Goal: Task Accomplishment & Management: Complete application form

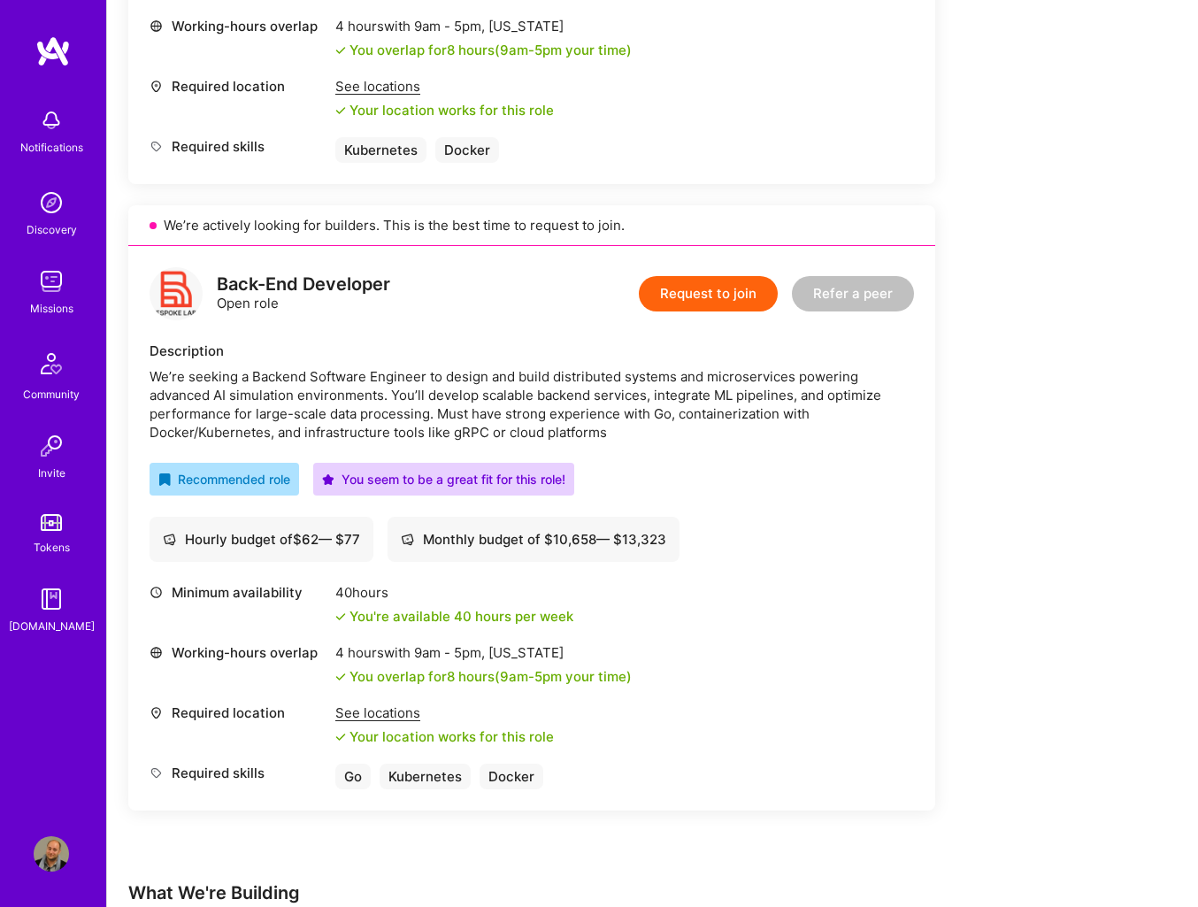
scroll to position [850, 0]
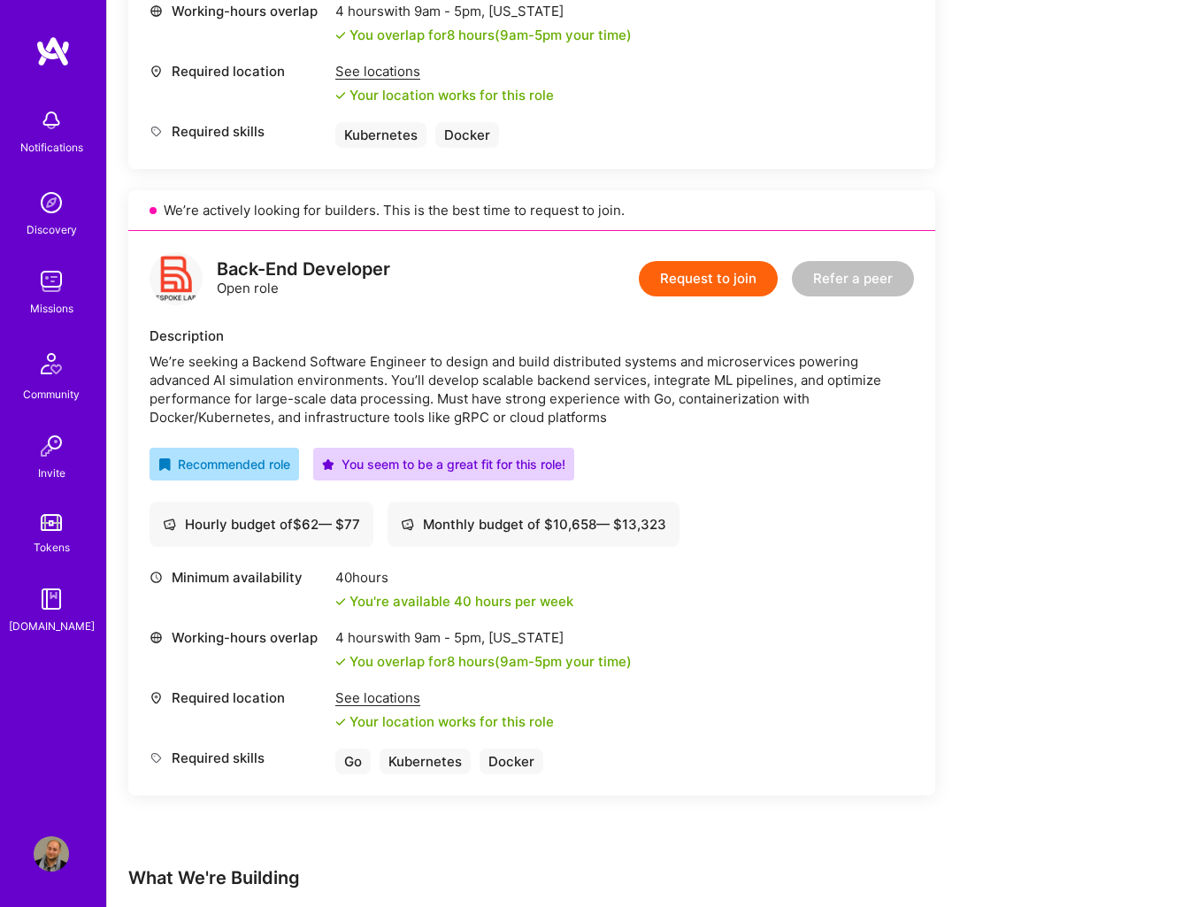
click at [711, 266] on button "Request to join" at bounding box center [708, 278] width 139 height 35
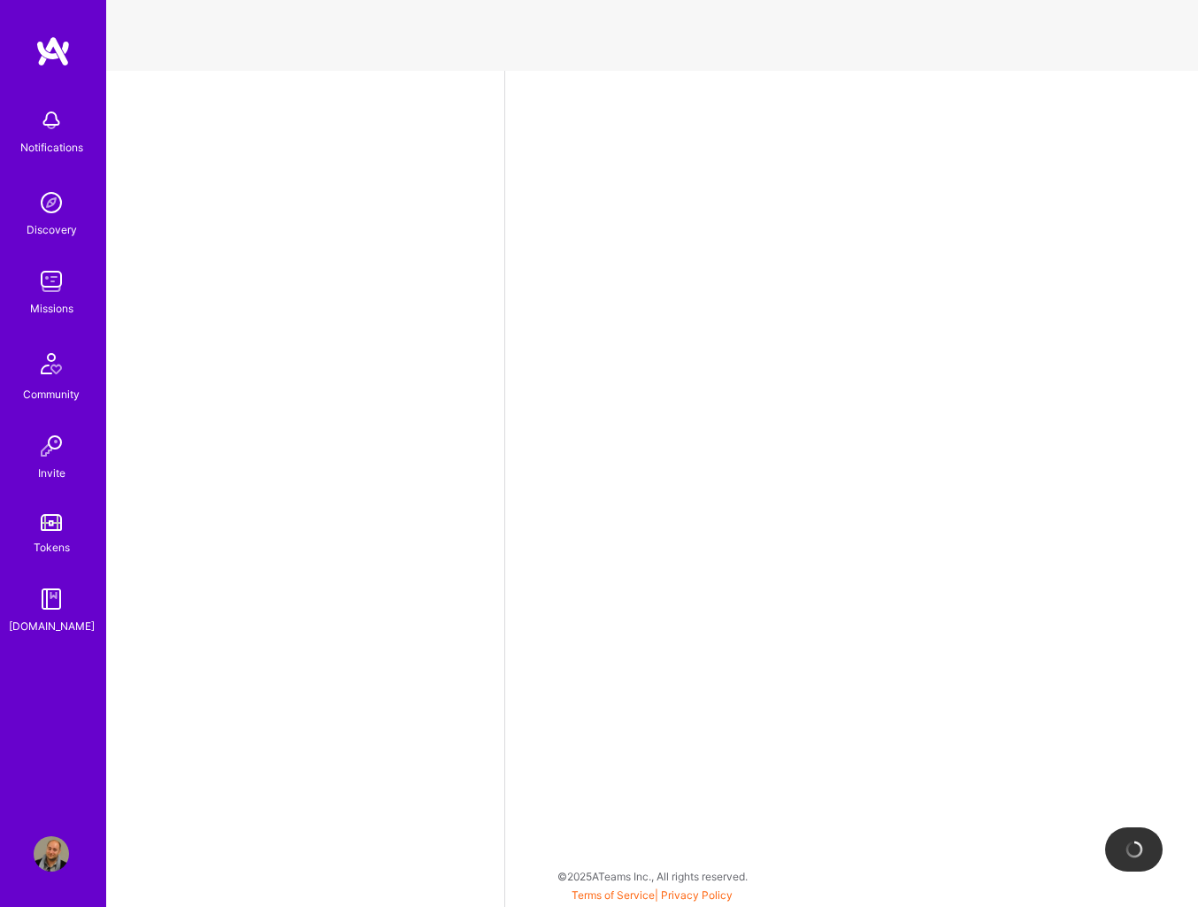
select select "US"
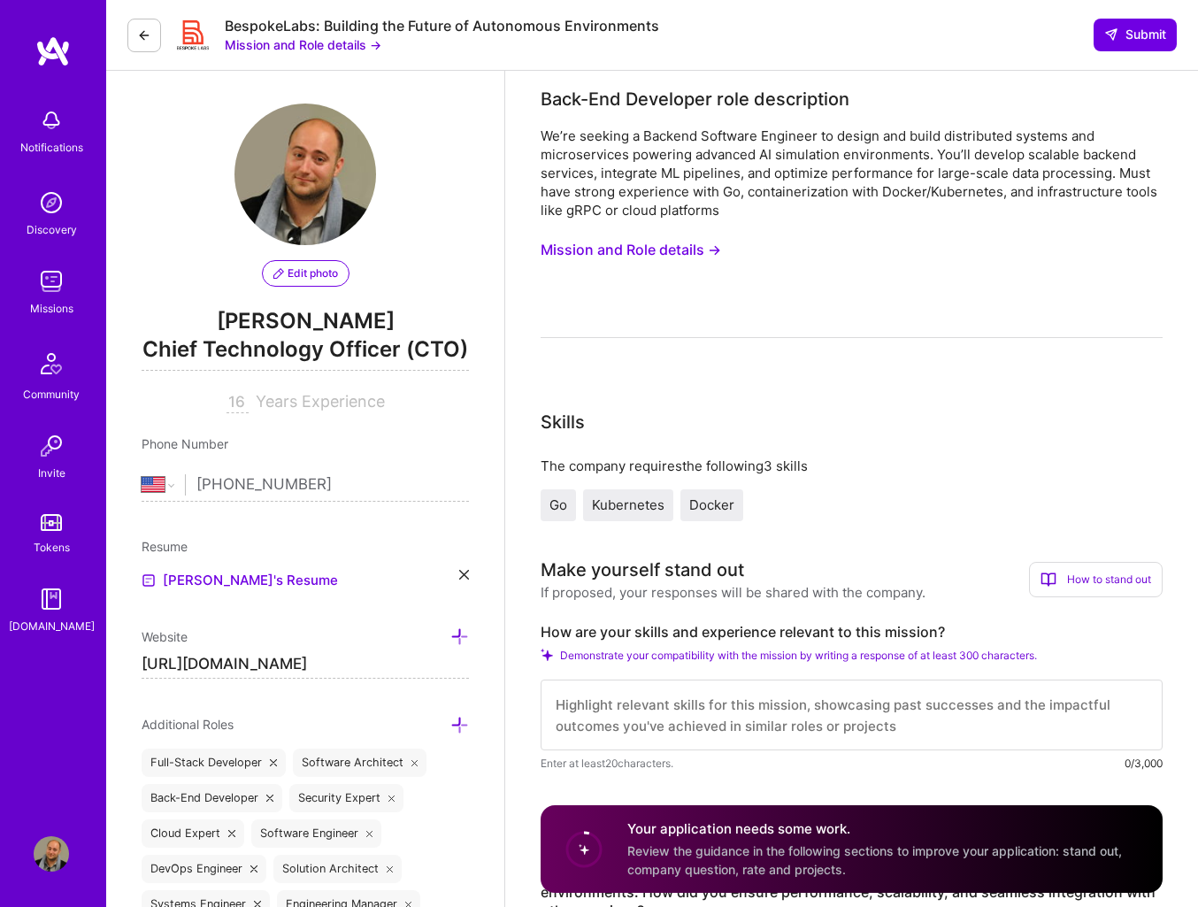
scroll to position [4, 0]
click at [672, 253] on button "Mission and Role details →" at bounding box center [631, 249] width 181 height 33
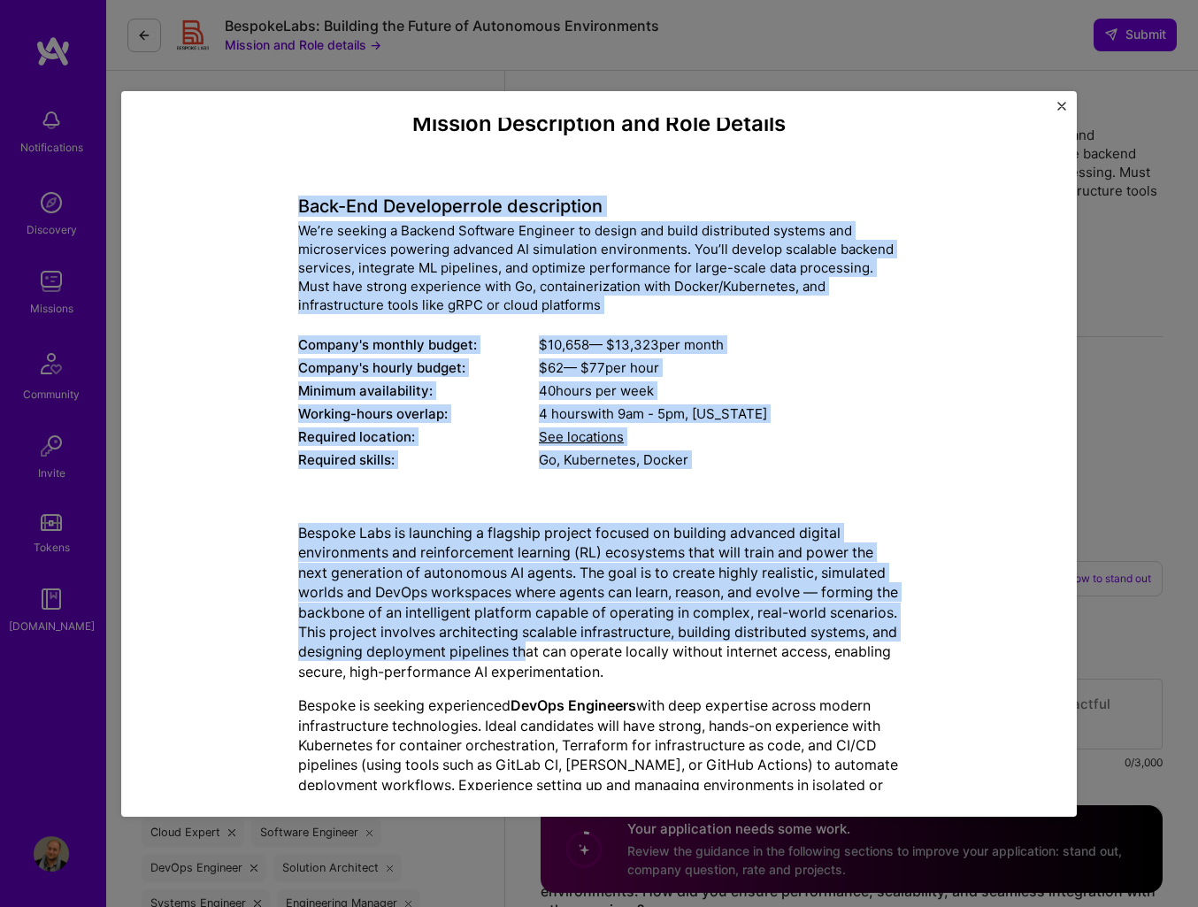
scroll to position [340, 0]
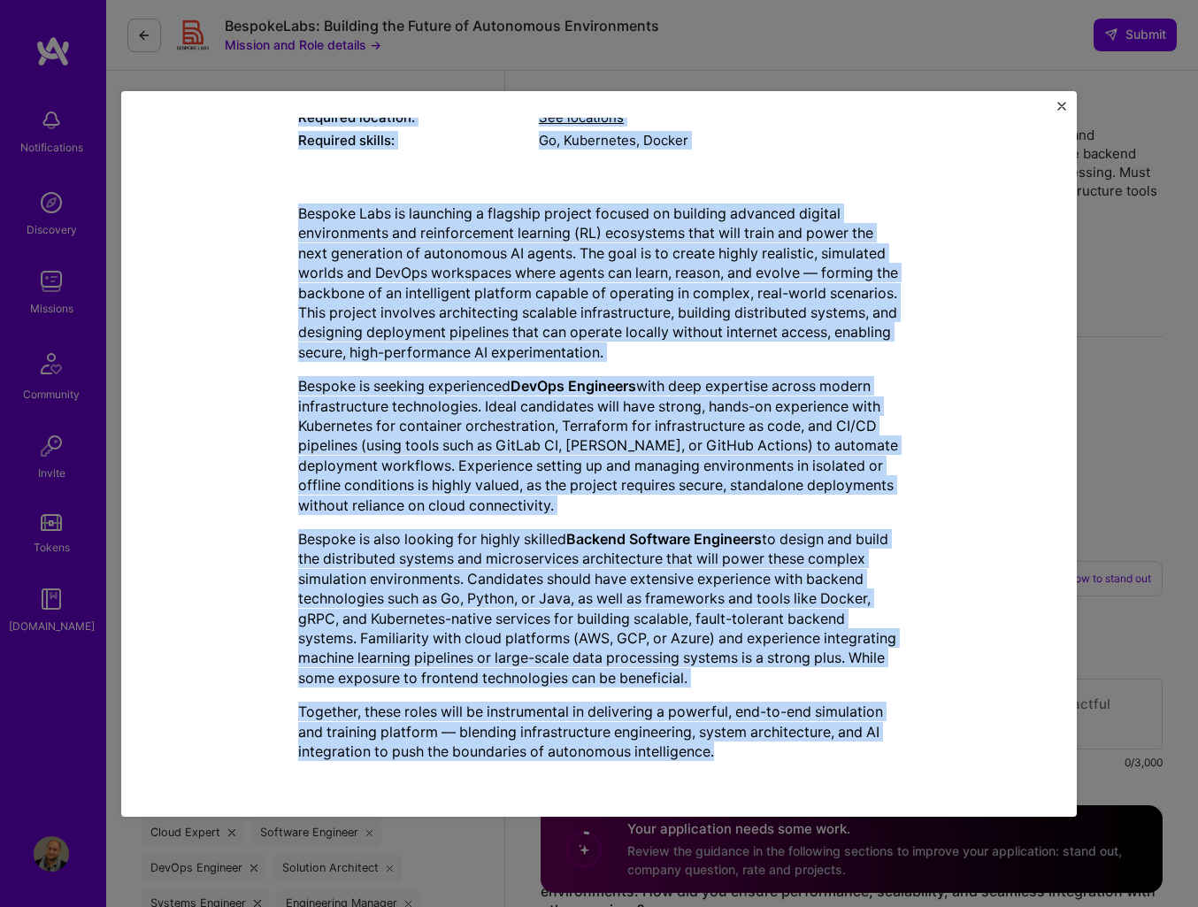
drag, startPoint x: 321, startPoint y: 210, endPoint x: 803, endPoint y: 795, distance: 758.7
click at [804, 795] on div "Mission Description and Role Details Back-End Developer role description We’re …" at bounding box center [599, 454] width 956 height 726
copy div "Lore-Ips Dolorsita cons adipiscinge Se’do eiusmod t Incidid Utlabore Etdolore m…"
click at [1065, 103] on img "Close" at bounding box center [1061, 106] width 9 height 9
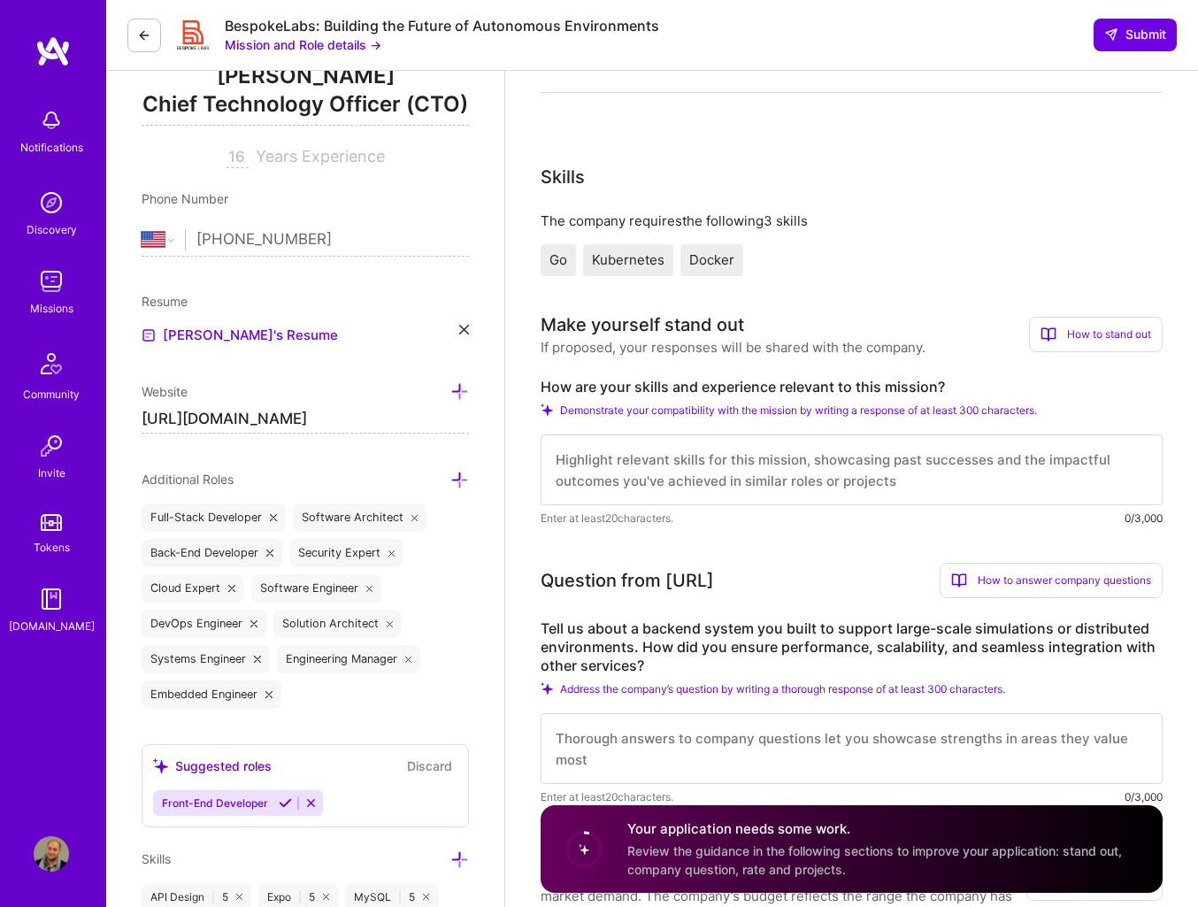
scroll to position [249, 0]
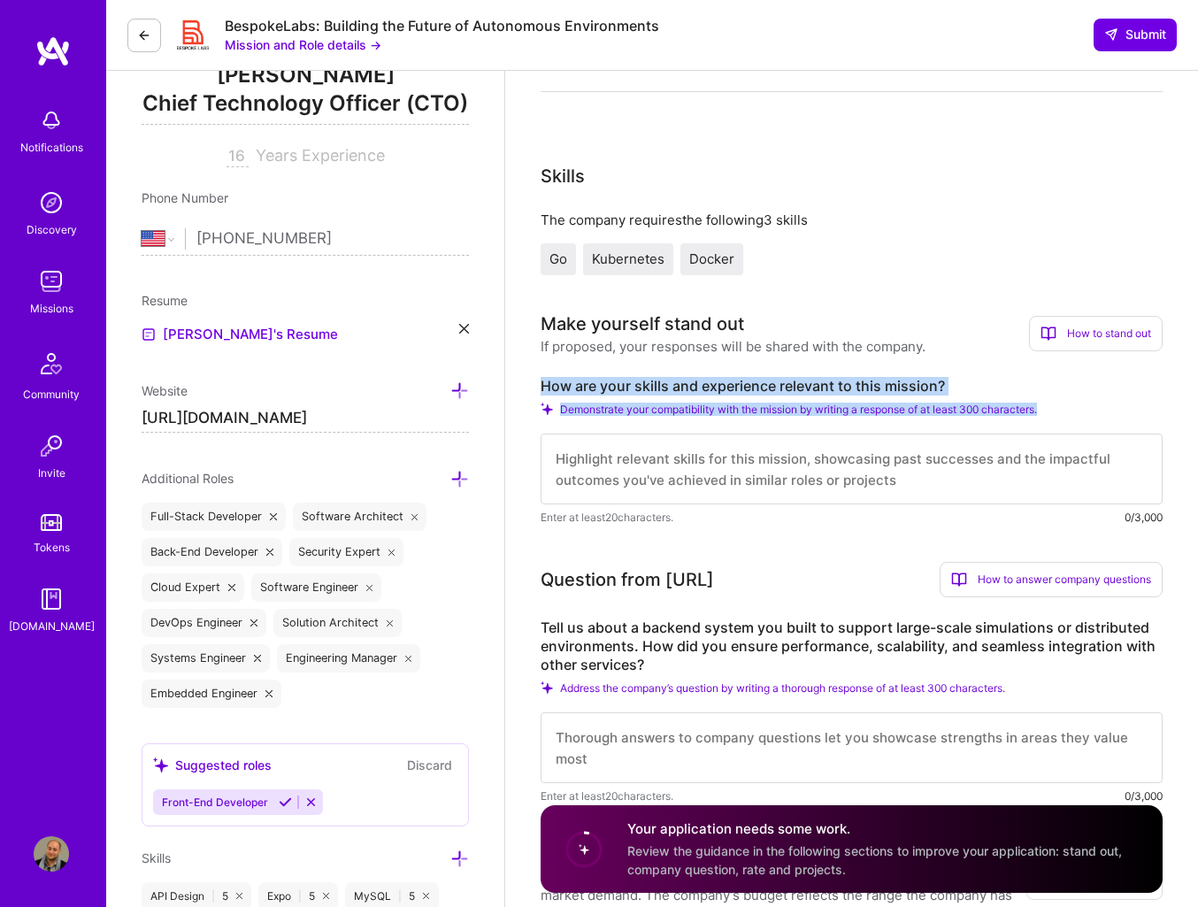
drag, startPoint x: 930, startPoint y: 408, endPoint x: 1110, endPoint y: 411, distance: 179.7
copy div "How are your skills and experience relevant to this mission? Demonstrate your c…"
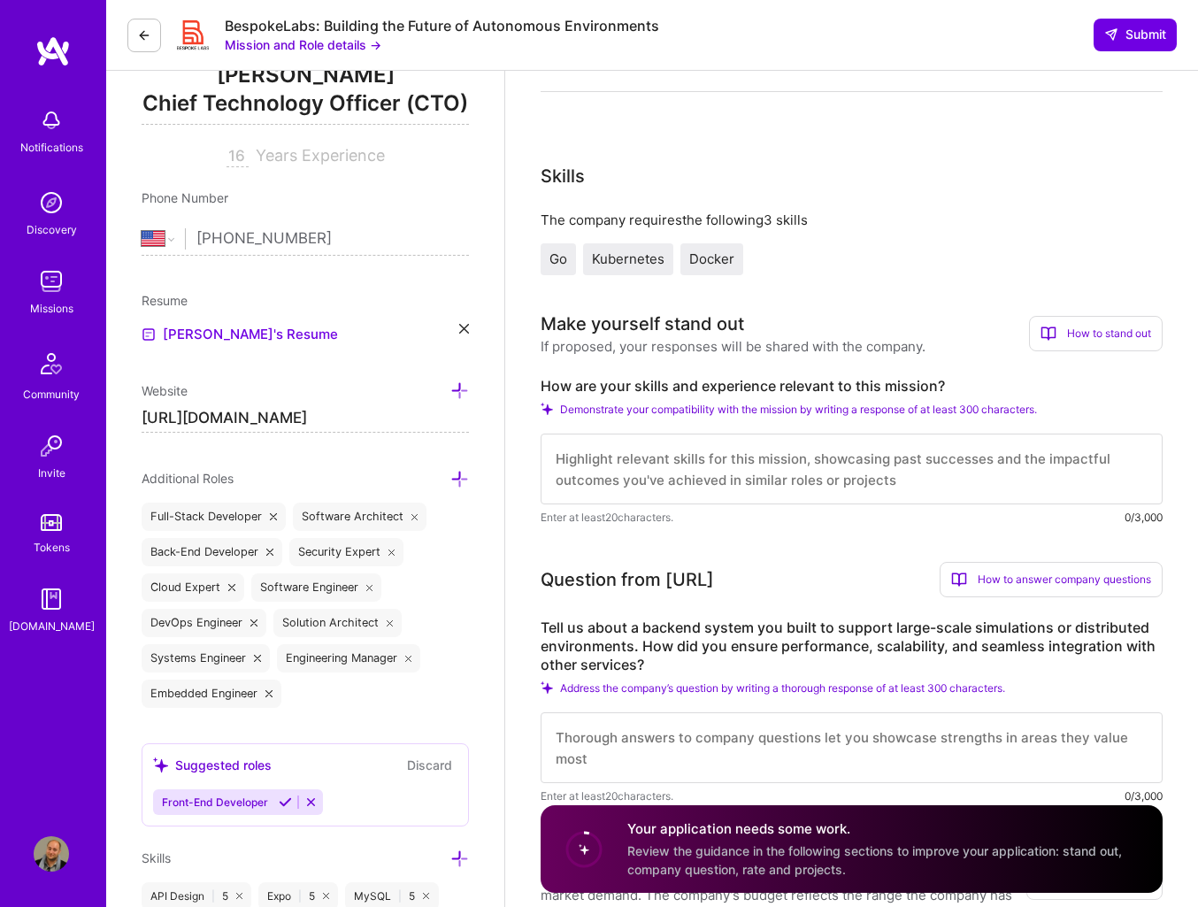
click at [666, 471] on textarea at bounding box center [852, 469] width 622 height 71
paste textarea "Lore'i d sitame consecte adi eli Seddoei Temp Incidid Utlabore etdo: M'a enimad…"
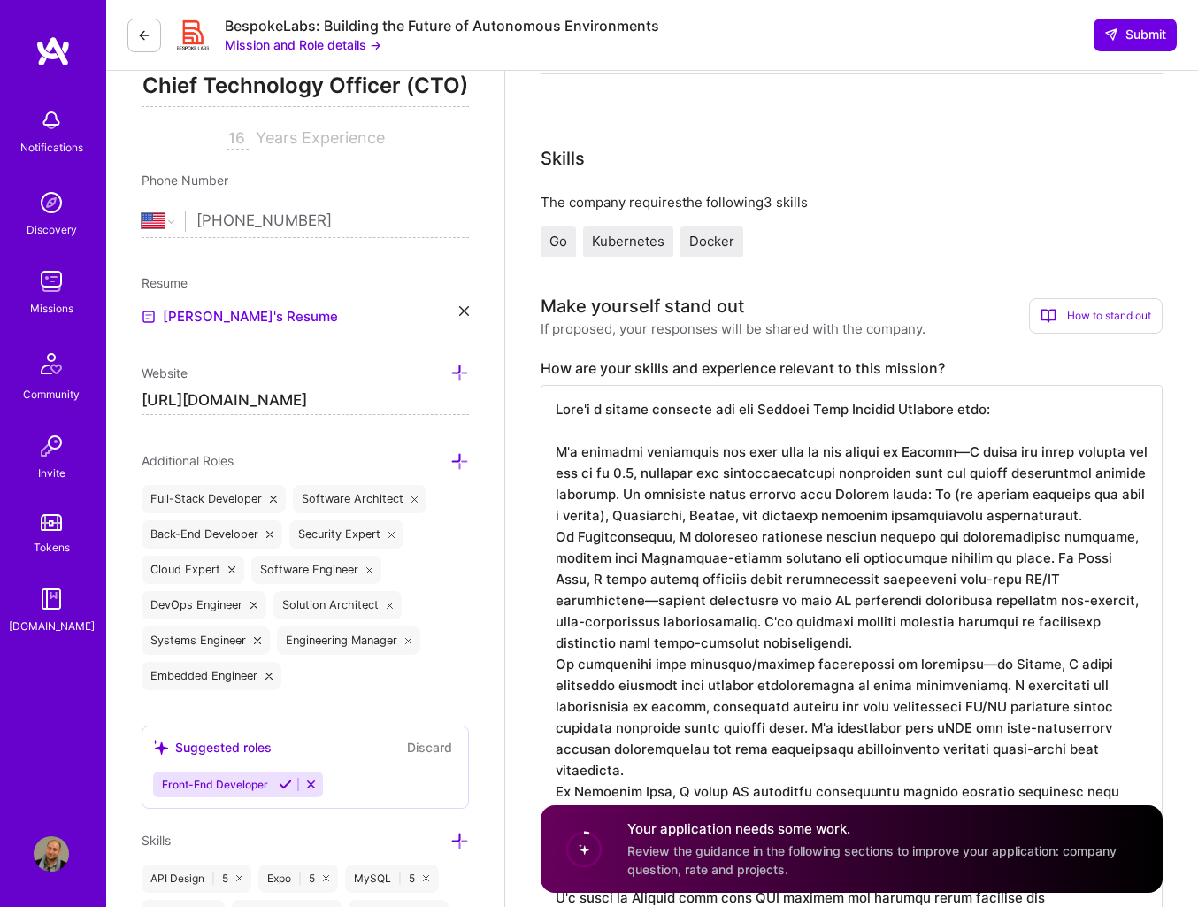
scroll to position [2, 0]
click at [892, 414] on textarea at bounding box center [852, 654] width 622 height 538
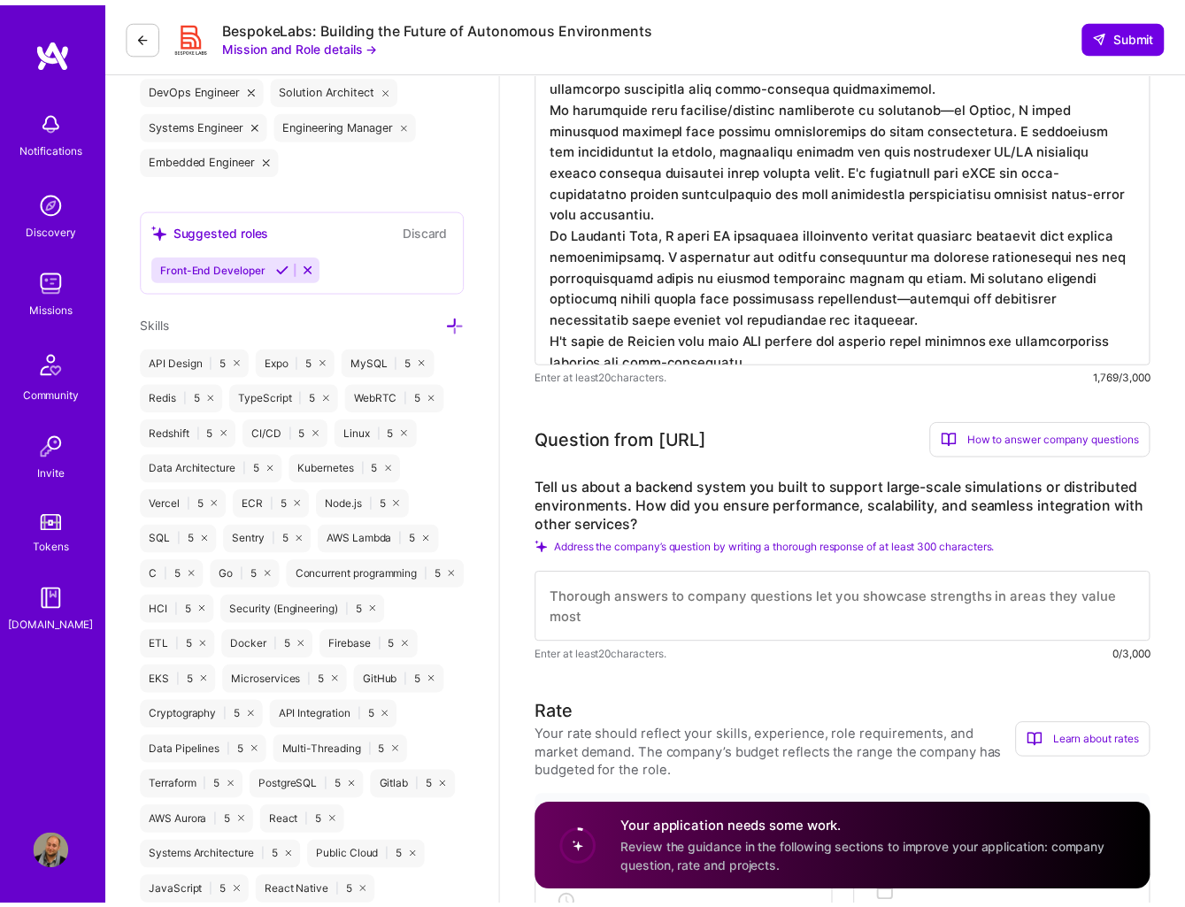
scroll to position [817, 0]
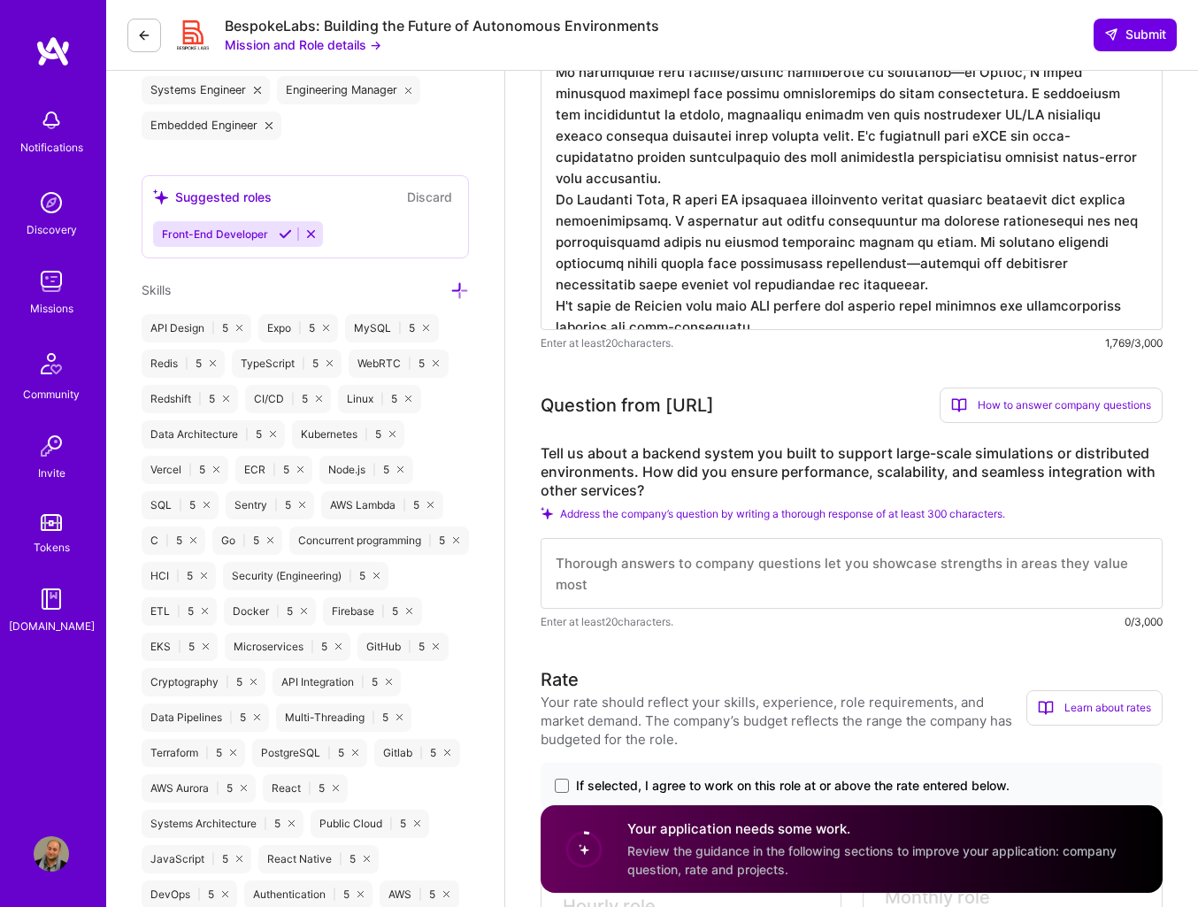
type textarea "L'i dolorsit ametconsec adi elit sedd ei tem incidi ut Labore—E dolor mag aliqu…"
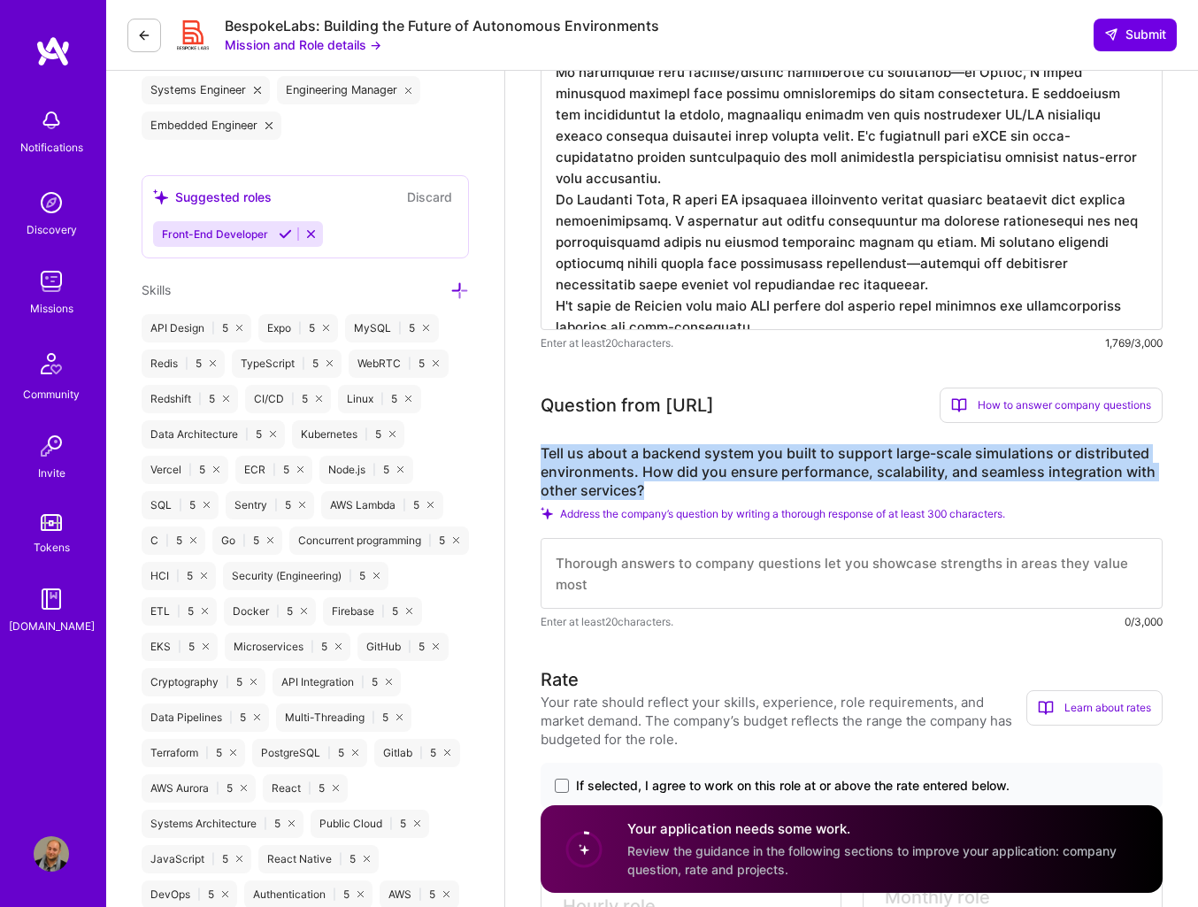
drag, startPoint x: 536, startPoint y: 454, endPoint x: 845, endPoint y: 485, distance: 310.4
copy label "Tell us about a backend system you built to support large-scale simulations or …"
click at [1041, 516] on div "Address the company’s question by writing a thorough response of at least 300 c…" at bounding box center [852, 513] width 622 height 13
copy div "Tell us about a backend system you built to support large-scale simulations or …"
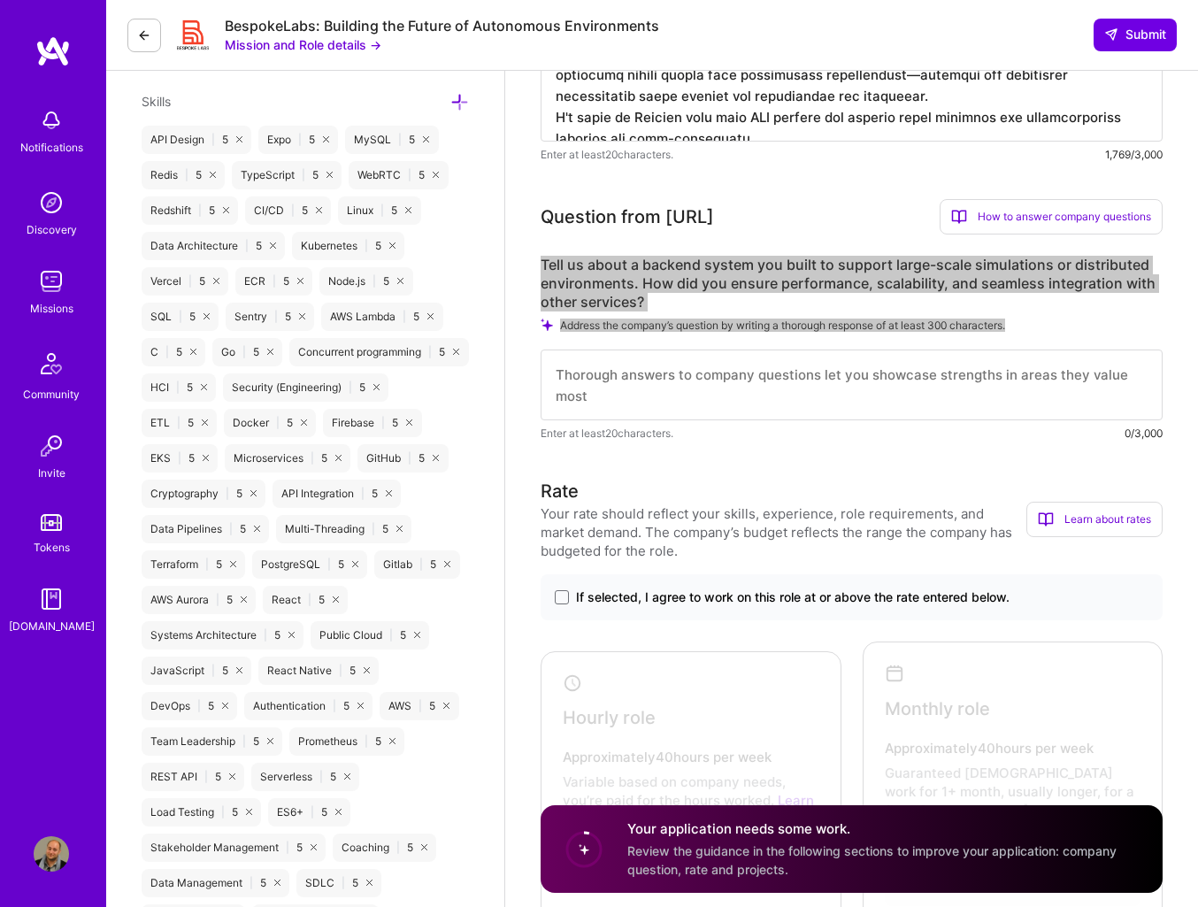
scroll to position [1016, 0]
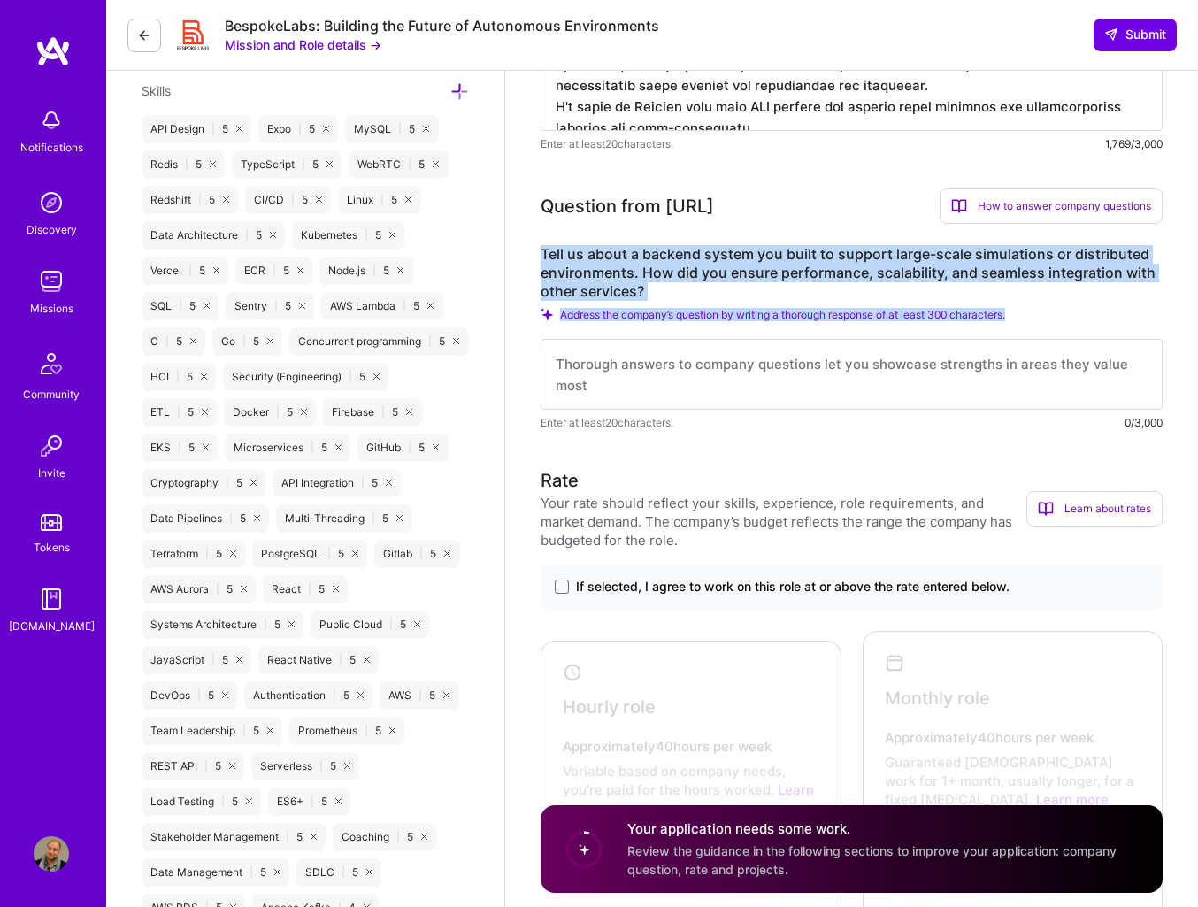
click at [947, 578] on span "If selected, I agree to work on this role at or above the rate entered below." at bounding box center [793, 587] width 434 height 18
click at [0, 0] on input "If selected, I agree to work on this role at or above the rate entered below." at bounding box center [0, 0] width 0 height 0
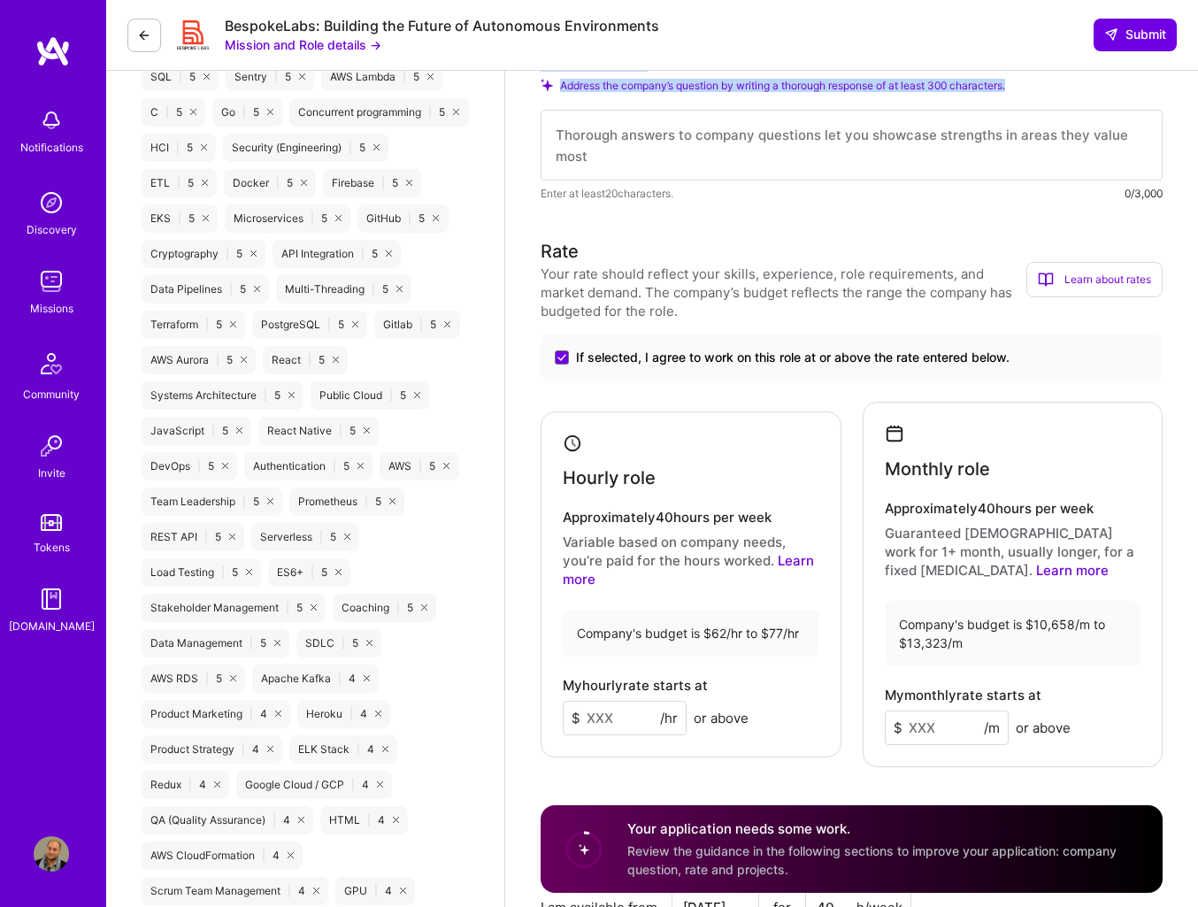
scroll to position [1278, 0]
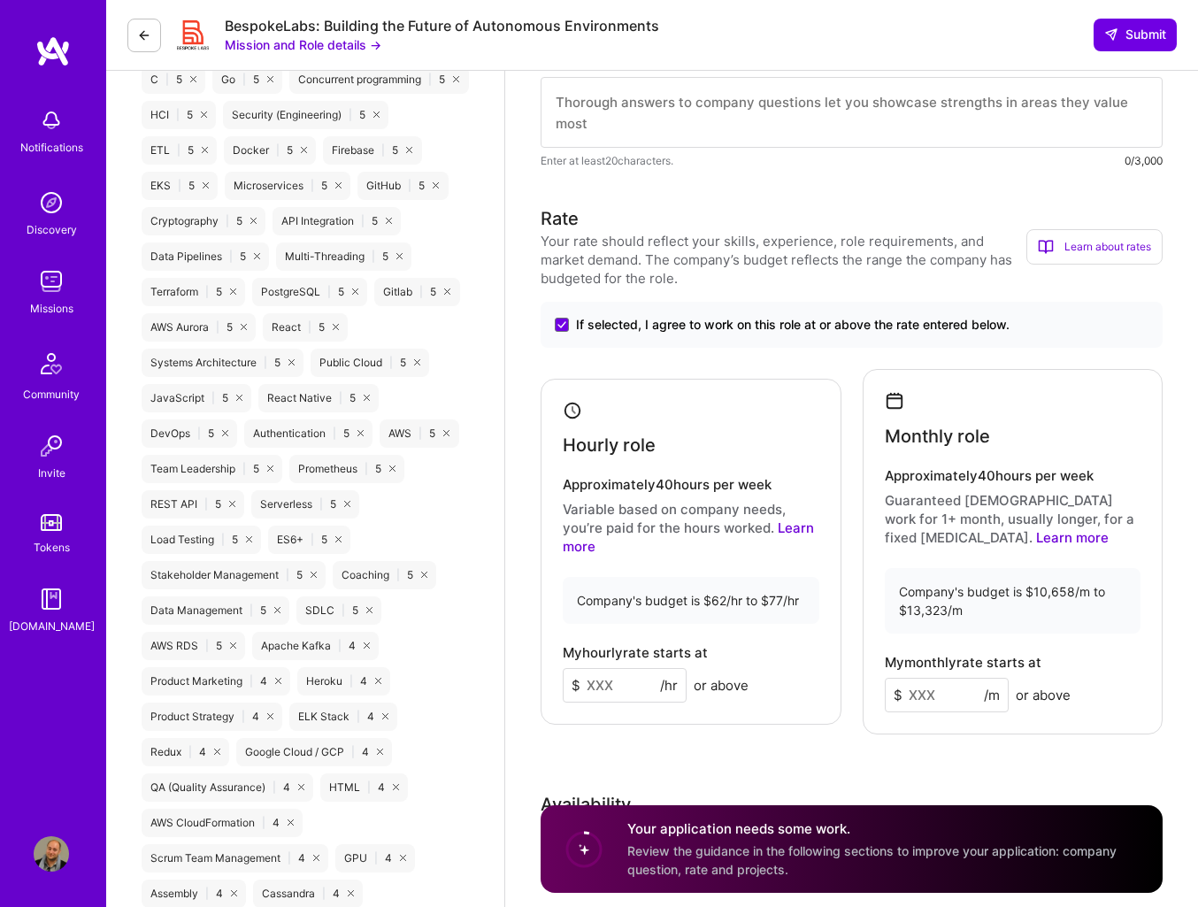
click at [923, 695] on input at bounding box center [947, 695] width 124 height 35
click at [937, 707] on input at bounding box center [947, 695] width 124 height 35
type input "15000"
click at [629, 687] on input at bounding box center [625, 685] width 124 height 35
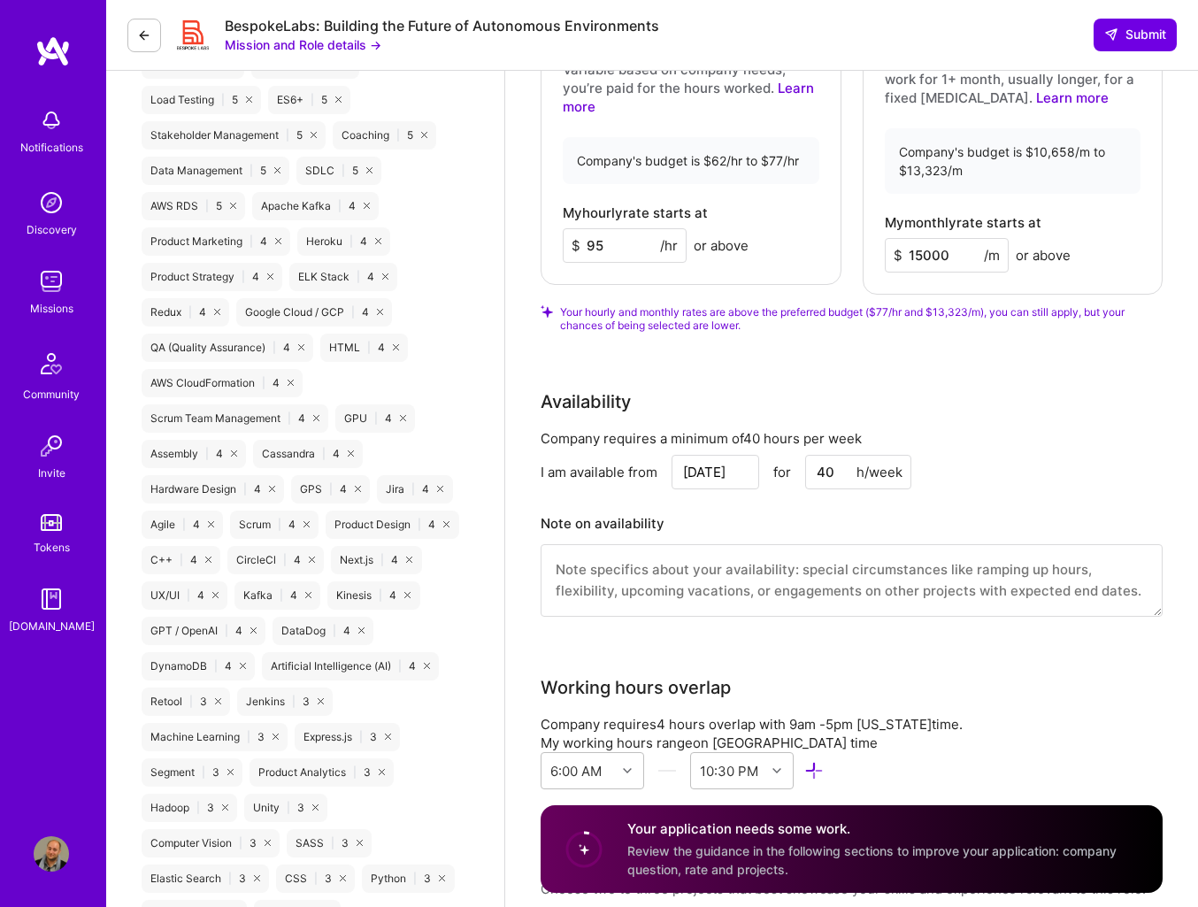
scroll to position [1733, 0]
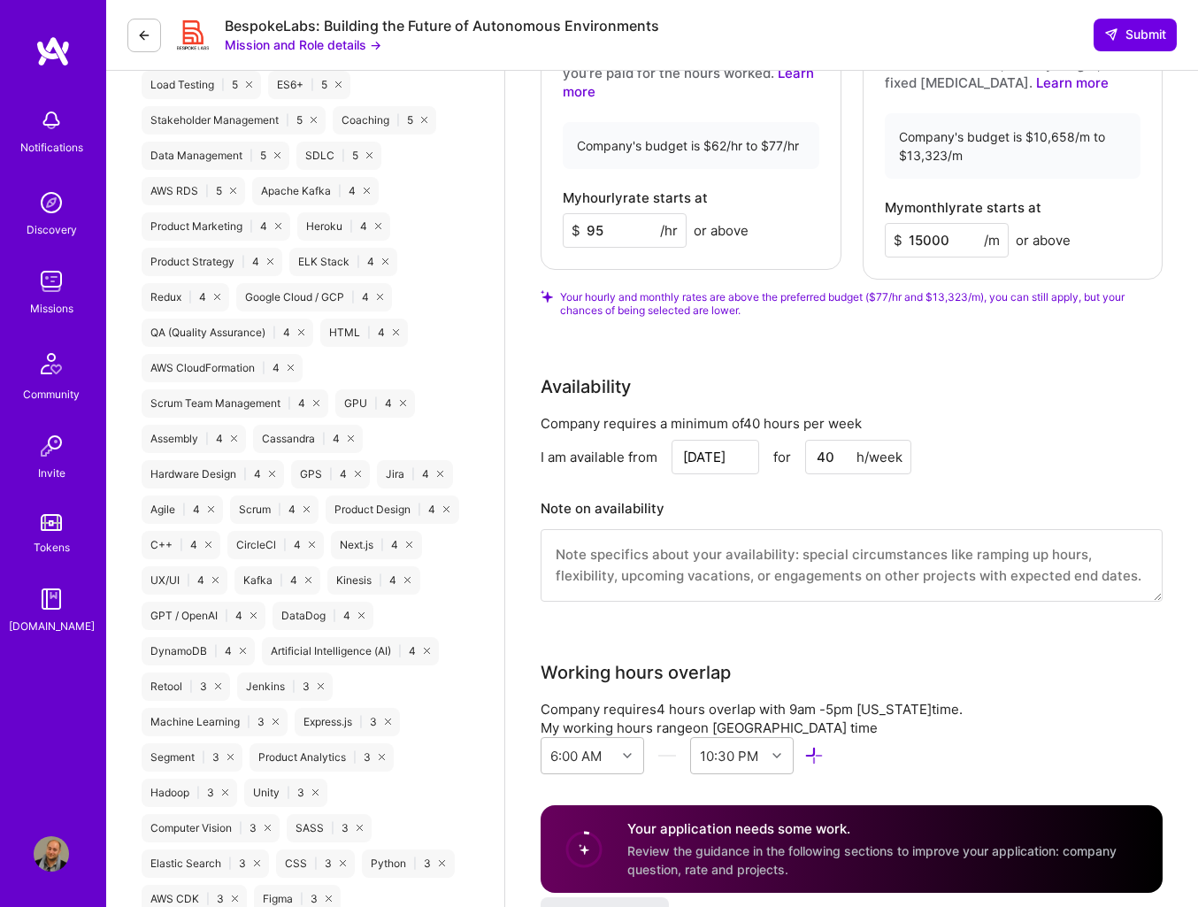
type input "95"
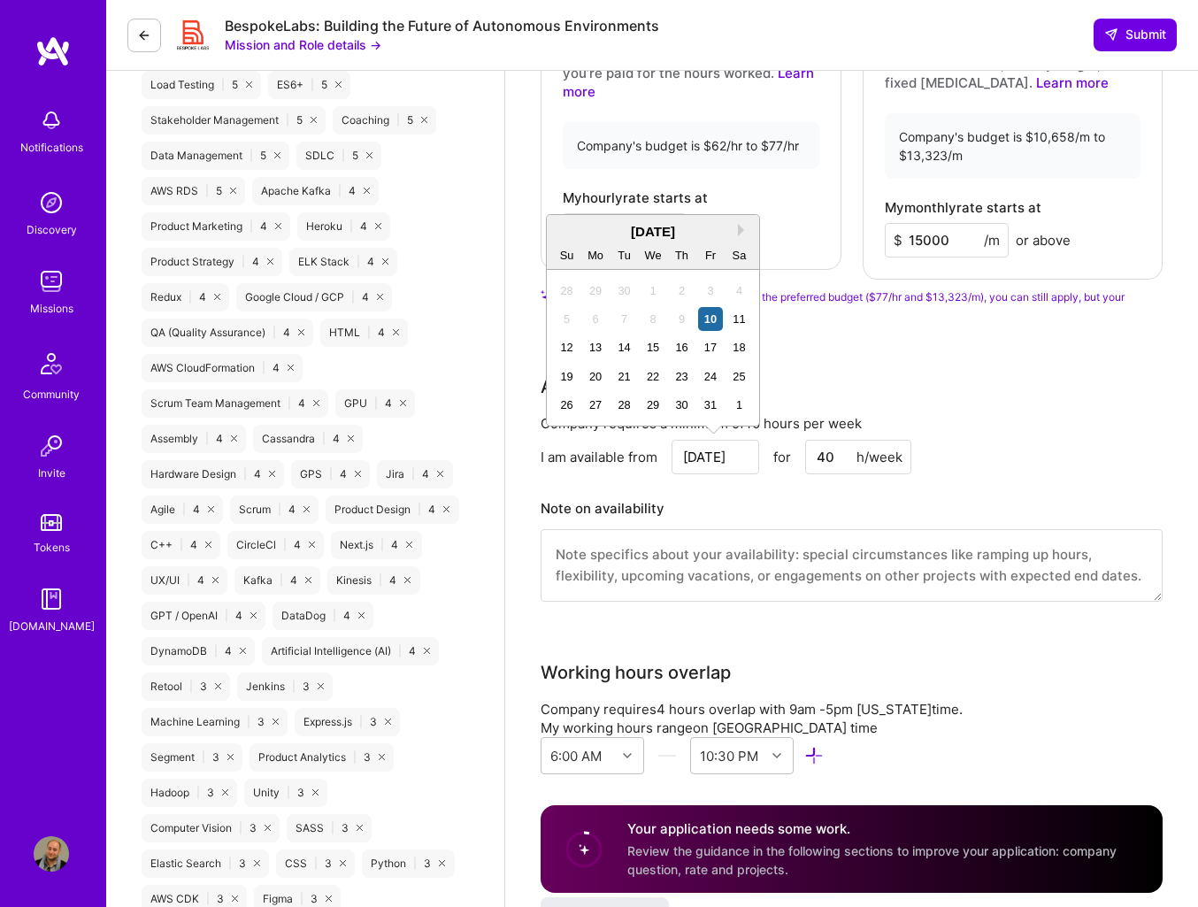
click at [731, 457] on input "[DATE]" at bounding box center [716, 457] width 88 height 35
click at [606, 352] on div "13" at bounding box center [596, 347] width 24 height 24
type input "[DATE]"
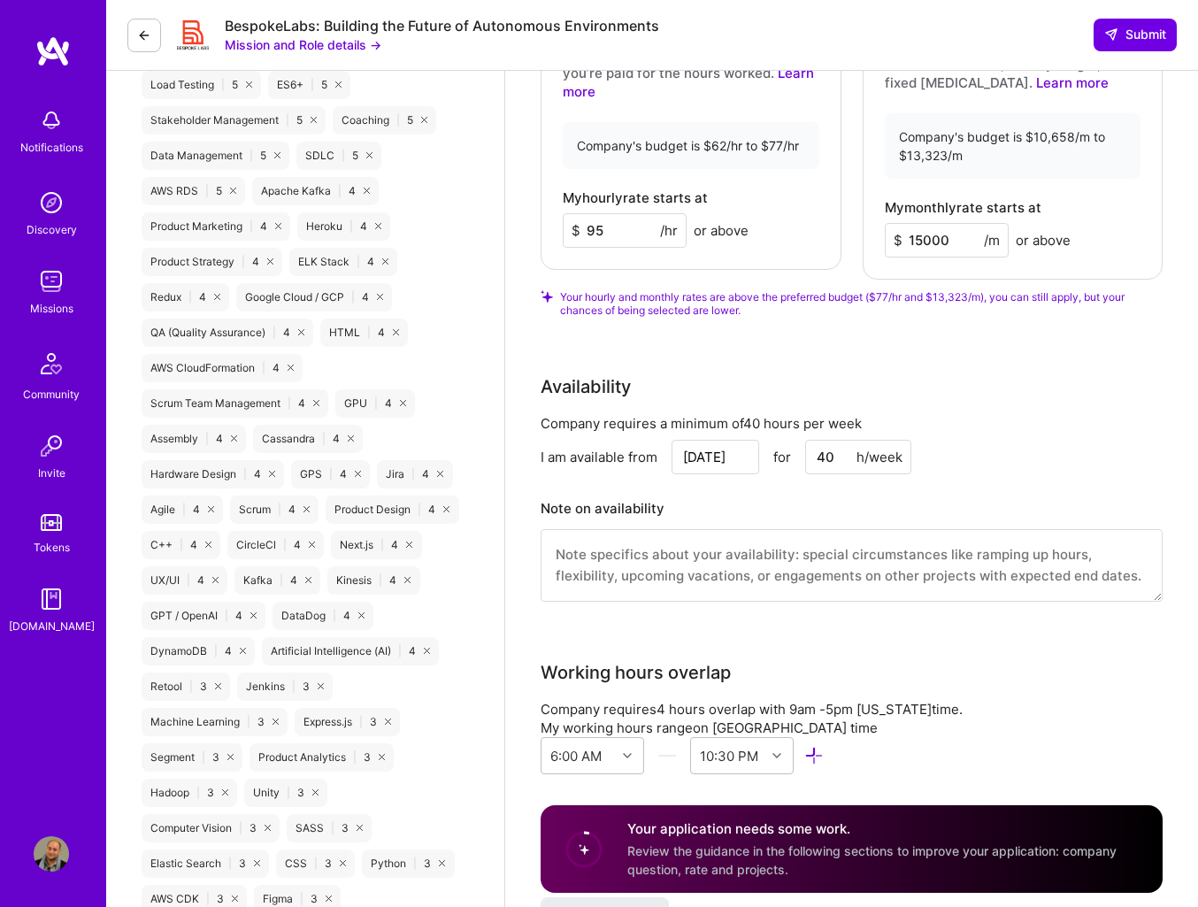
drag, startPoint x: 1051, startPoint y: 435, endPoint x: 1197, endPoint y: 459, distance: 147.9
click at [1051, 435] on div "Company requires a minimum of 40 hours per week I am available from [DATE] for …" at bounding box center [852, 519] width 622 height 210
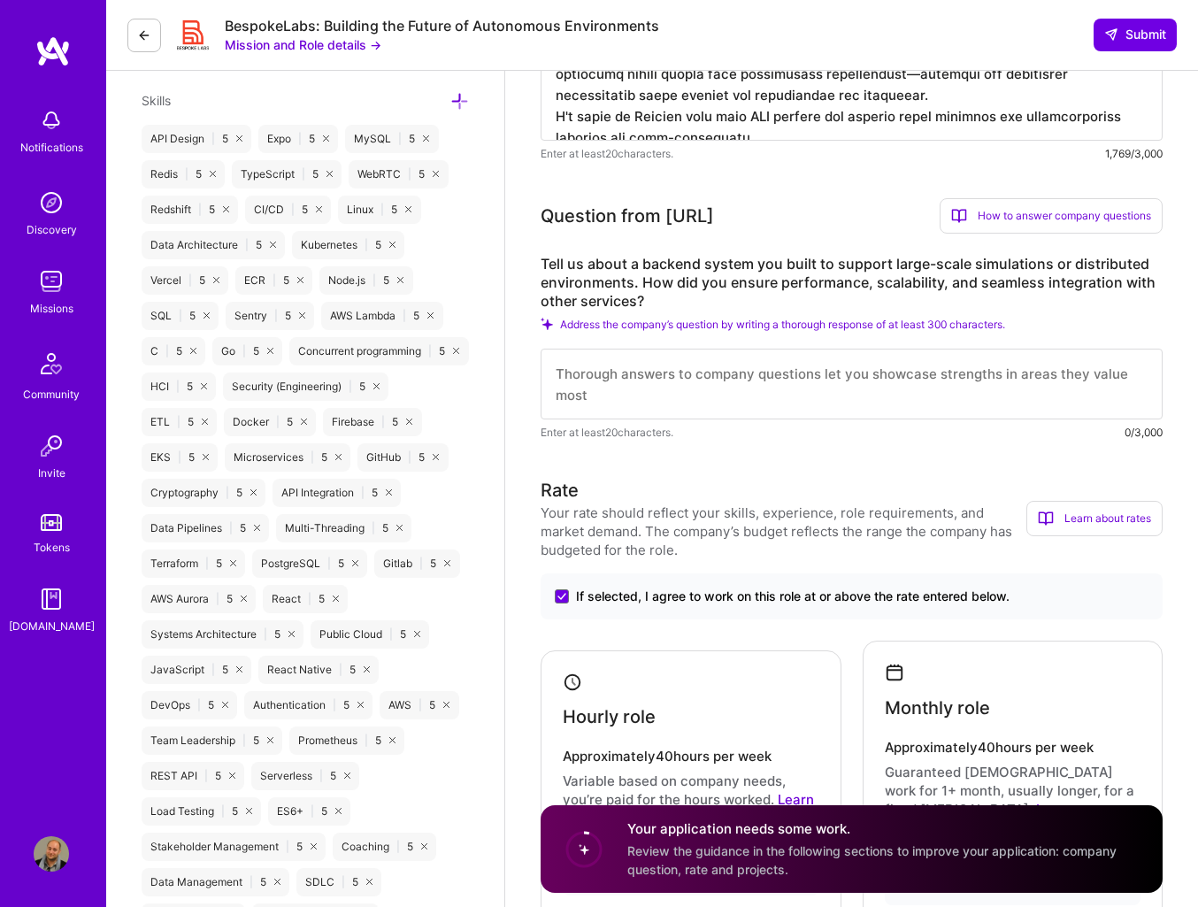
scroll to position [899, 0]
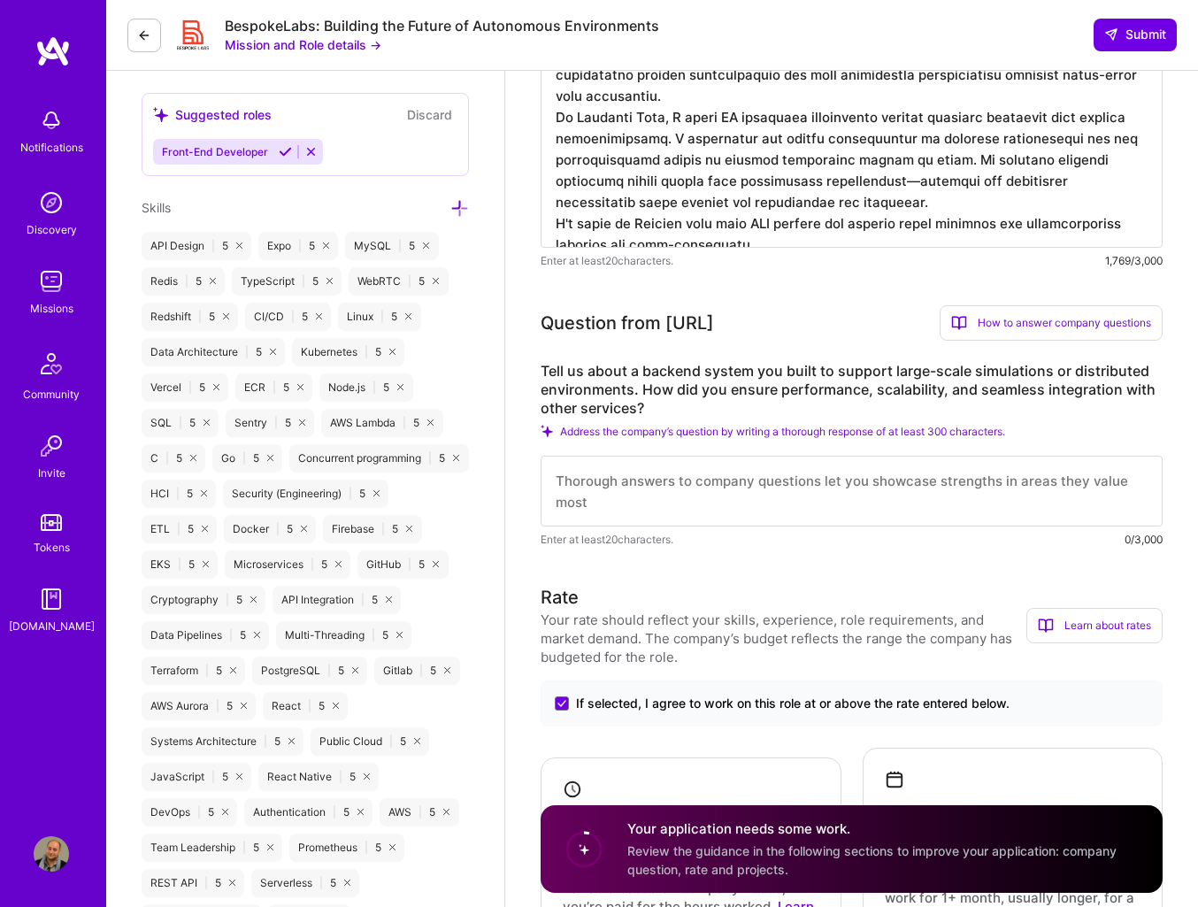
click at [851, 489] on textarea at bounding box center [852, 491] width 622 height 71
paste textarea "Lo Ipsum Dolo, S ametconsect adi elitsed doeiusmodtempo inc utla-etdo MA/AL eni…"
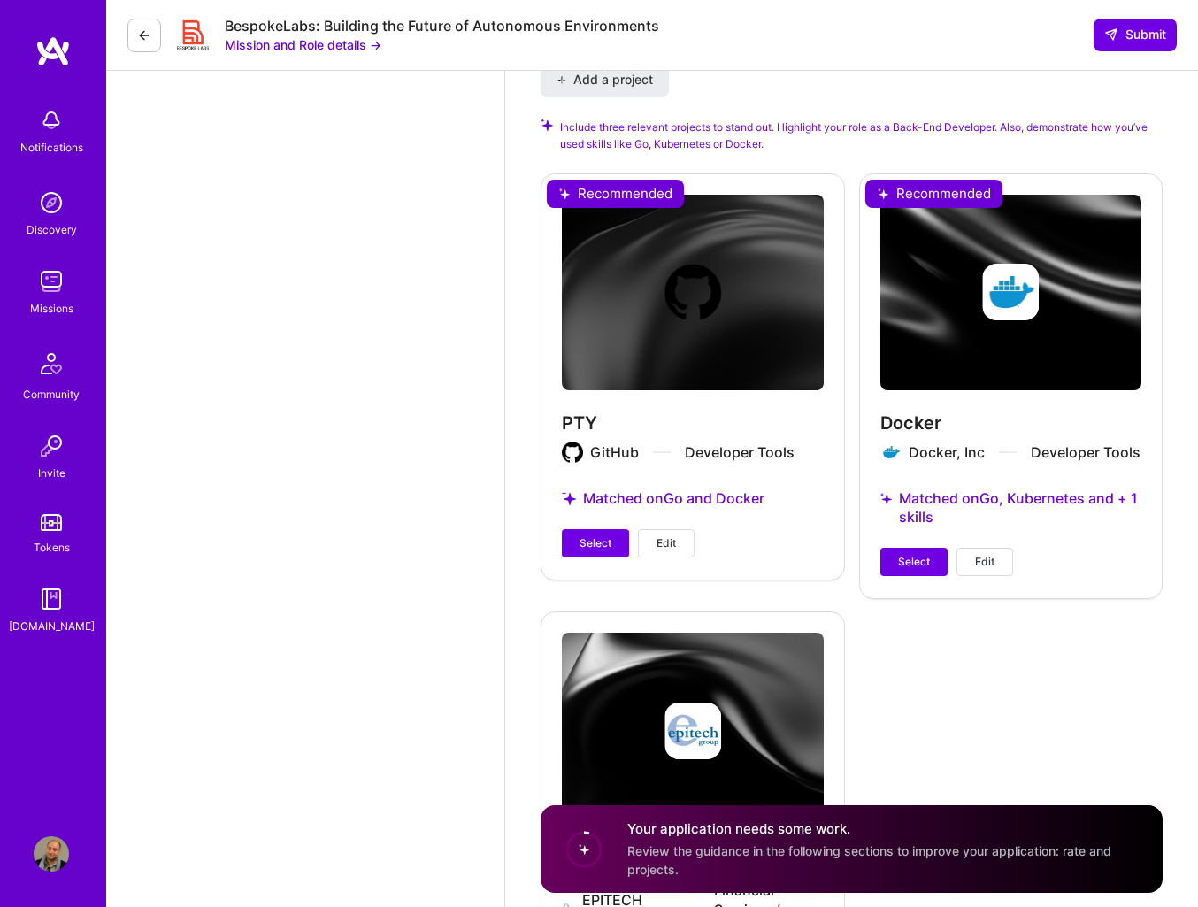
scroll to position [3717, 0]
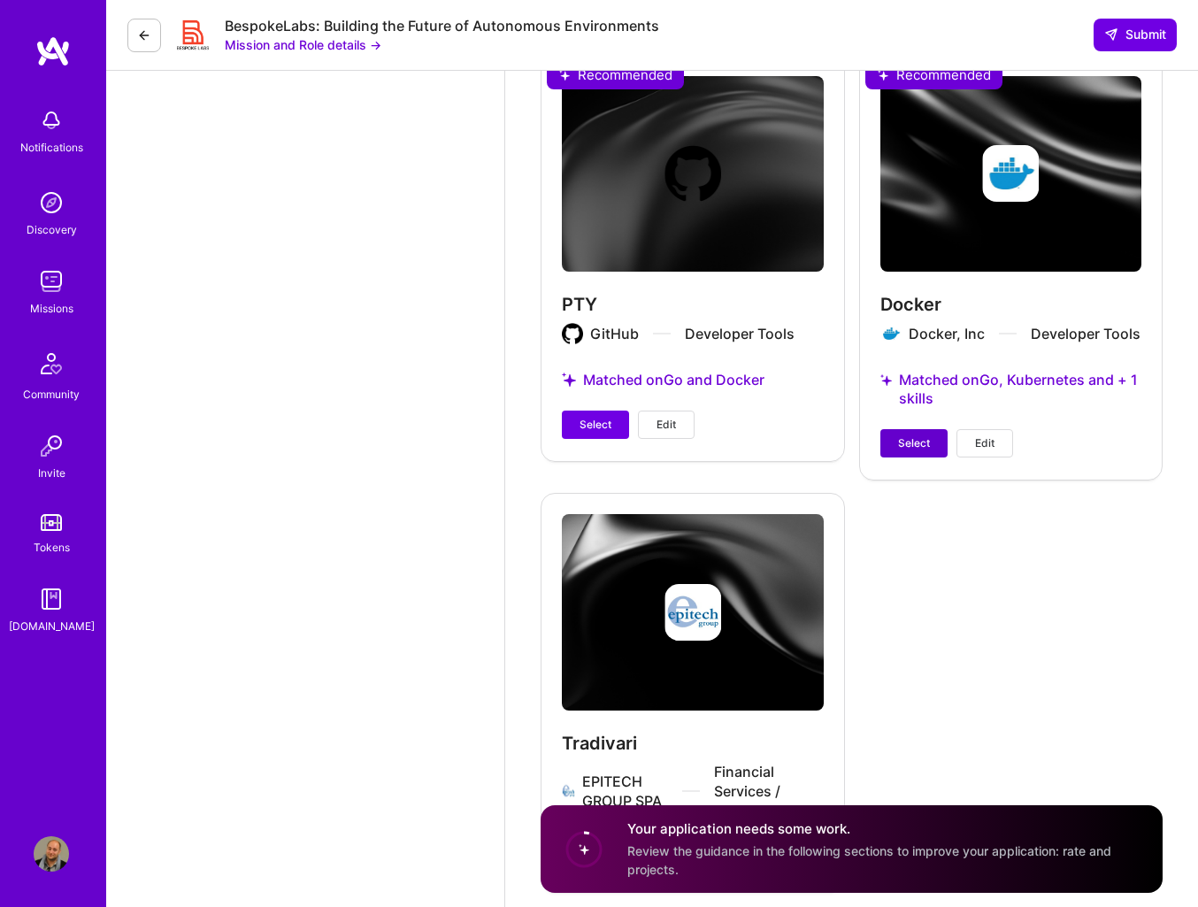
type textarea "Lo Ipsum Dolo, S ametconsect adi elitsed doeiusmodtempo inc utla-etdo MA/AL eni…"
click at [910, 435] on span "Select" at bounding box center [914, 443] width 32 height 16
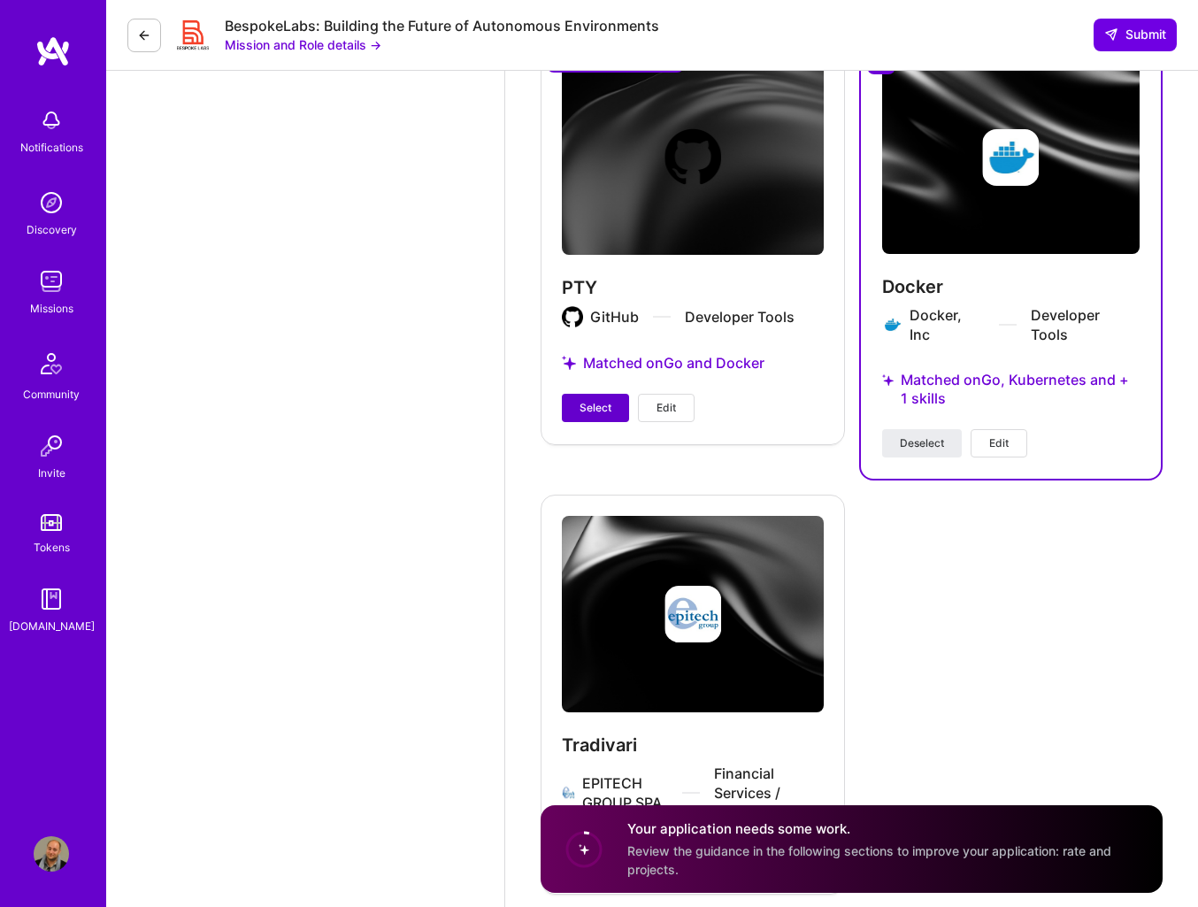
click at [569, 396] on button "Select" at bounding box center [595, 408] width 67 height 28
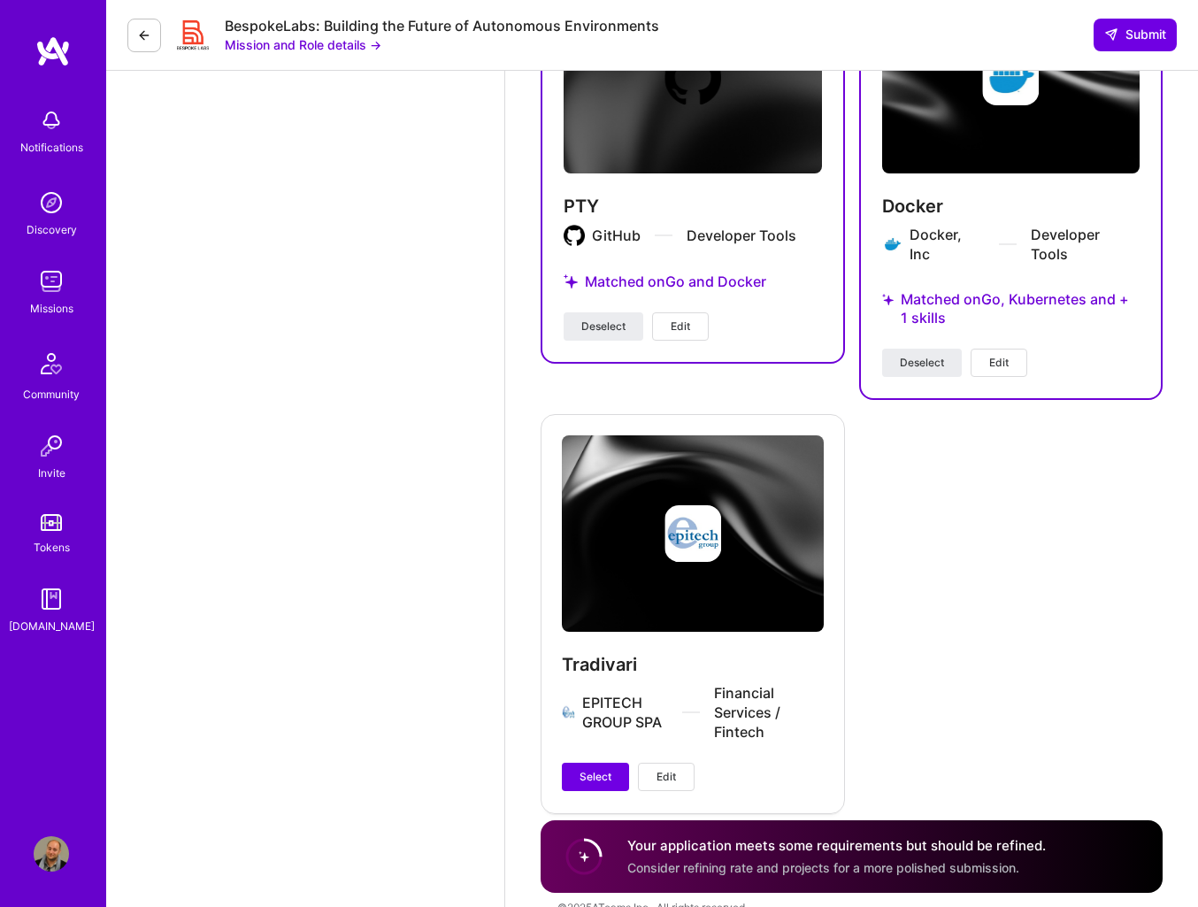
scroll to position [3810, 0]
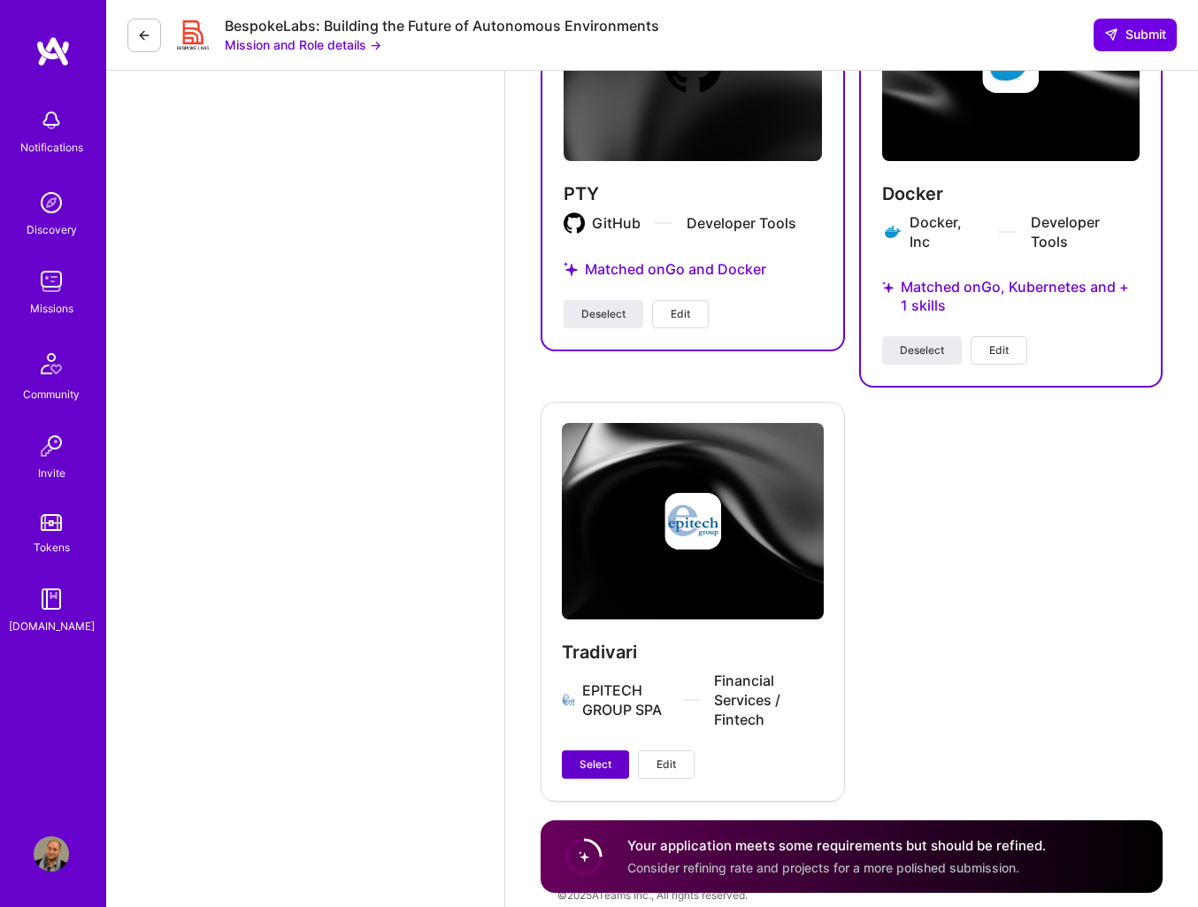
click at [612, 750] on button "Select" at bounding box center [595, 764] width 67 height 28
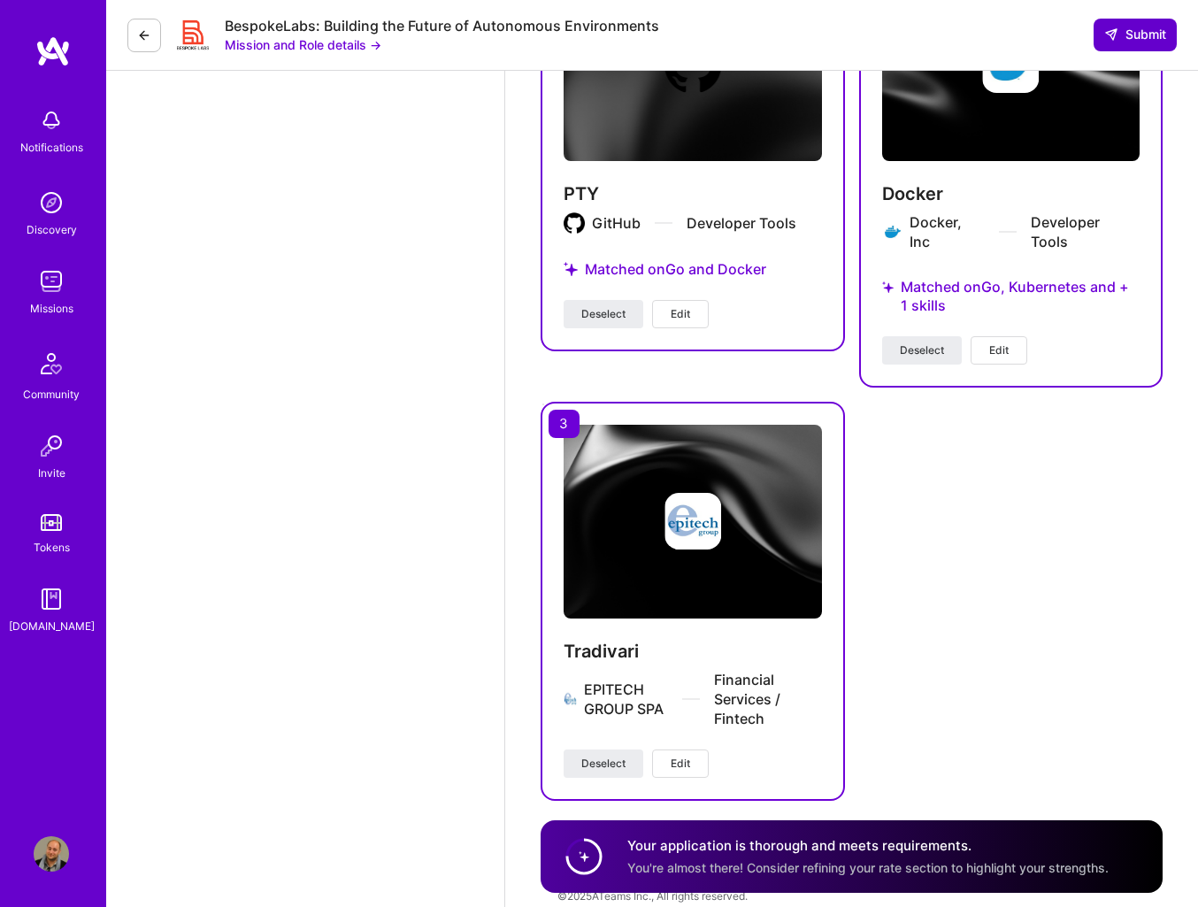
click at [1141, 32] on span "Submit" at bounding box center [1135, 35] width 62 height 18
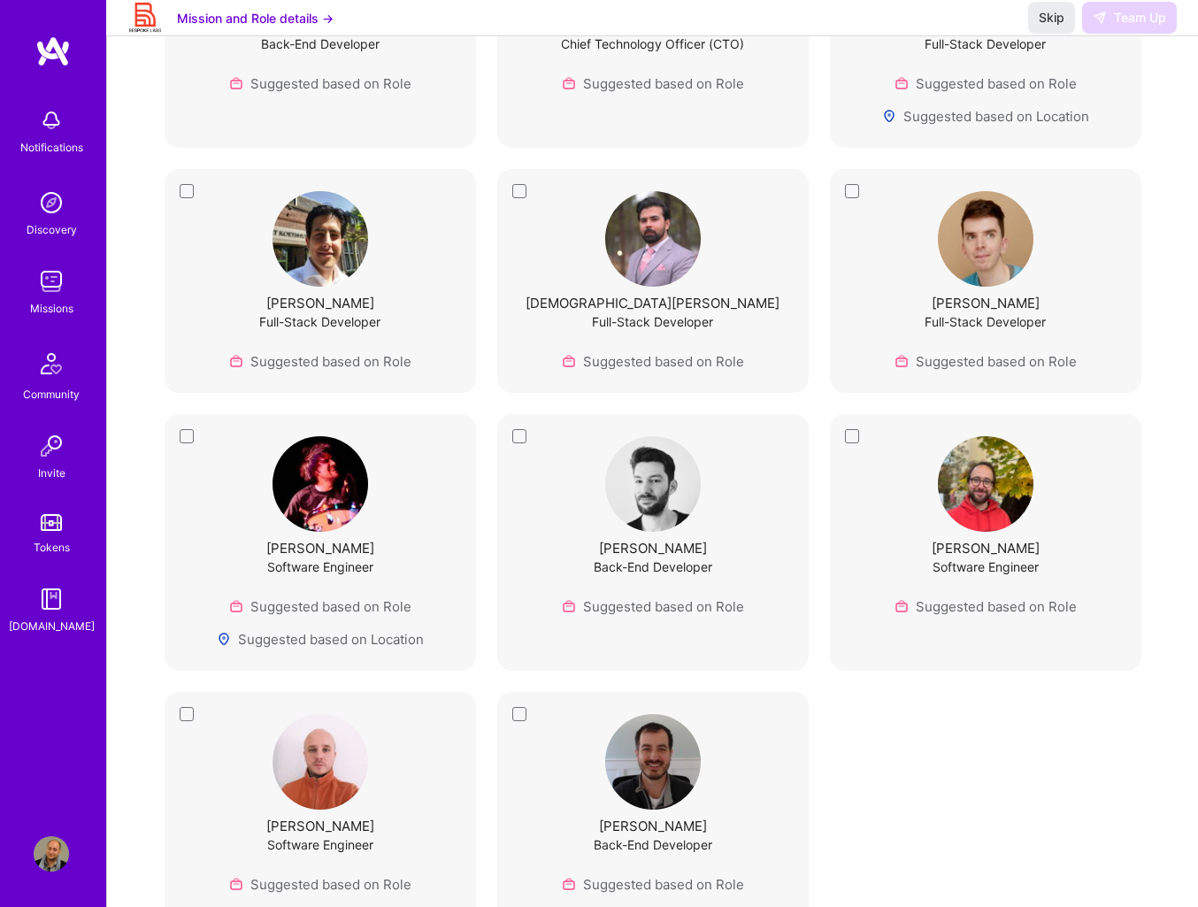
scroll to position [1320, 0]
